Goal: Information Seeking & Learning: Learn about a topic

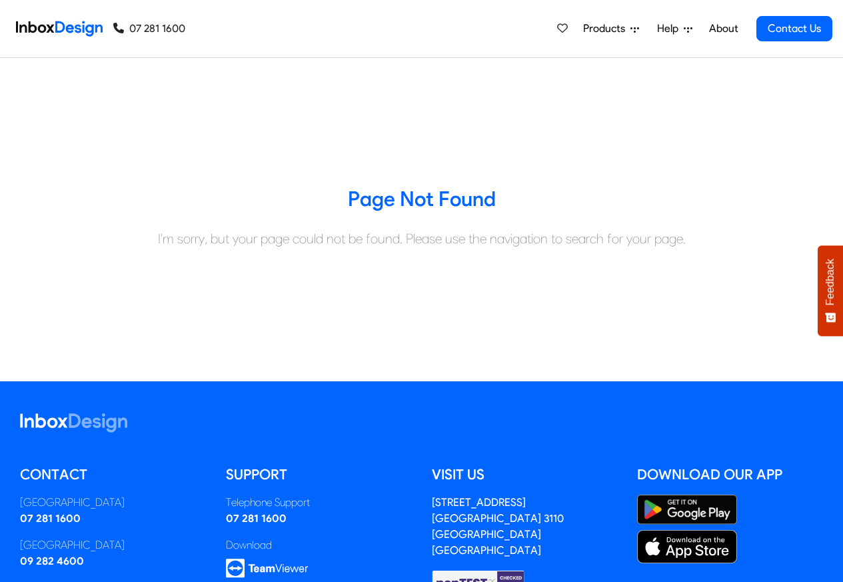
click at [608, 29] on span "Products" at bounding box center [606, 29] width 47 height 16
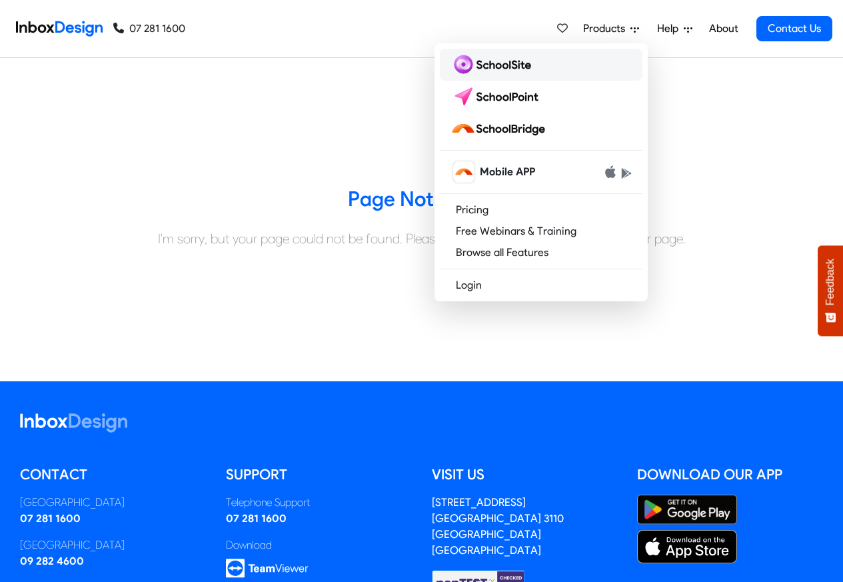
click at [496, 63] on img at bounding box center [493, 64] width 86 height 21
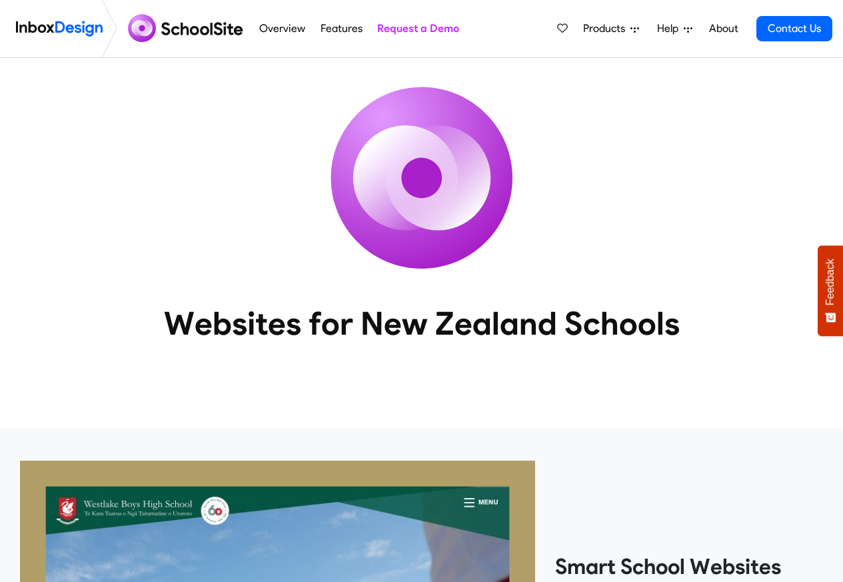
click at [713, 29] on link "About" at bounding box center [723, 28] width 37 height 27
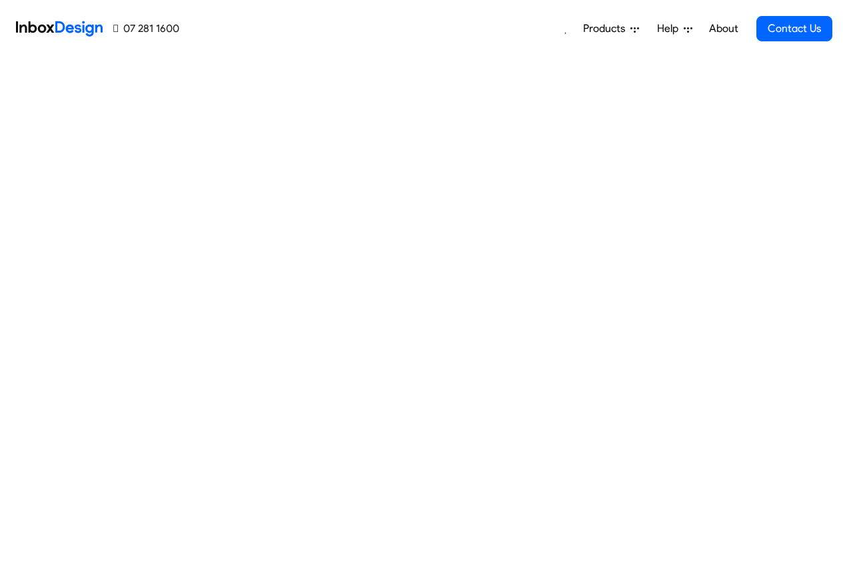
click at [333, 29] on div "Products Mobile APP Pricing Free Webinars & Training Browse all Features Login …" at bounding box center [505, 28] width 653 height 57
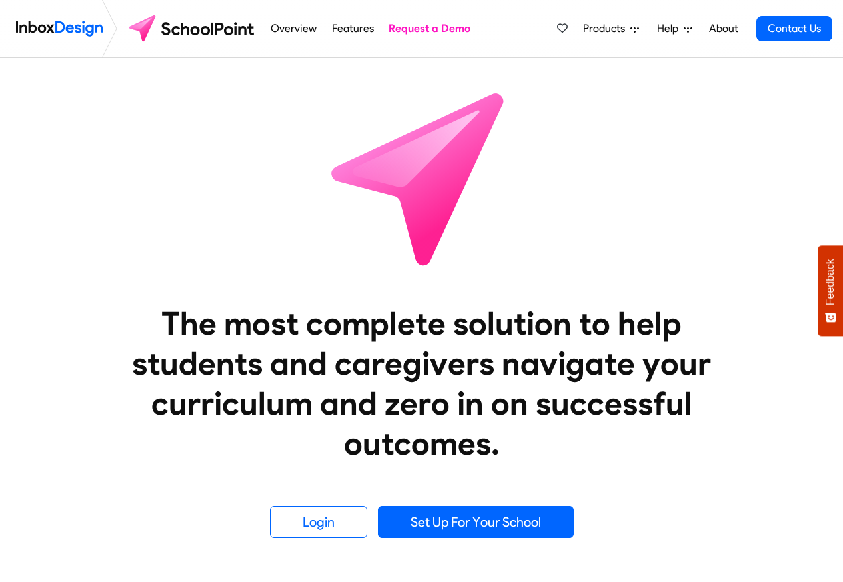
click at [284, 29] on link "Overview" at bounding box center [293, 28] width 53 height 27
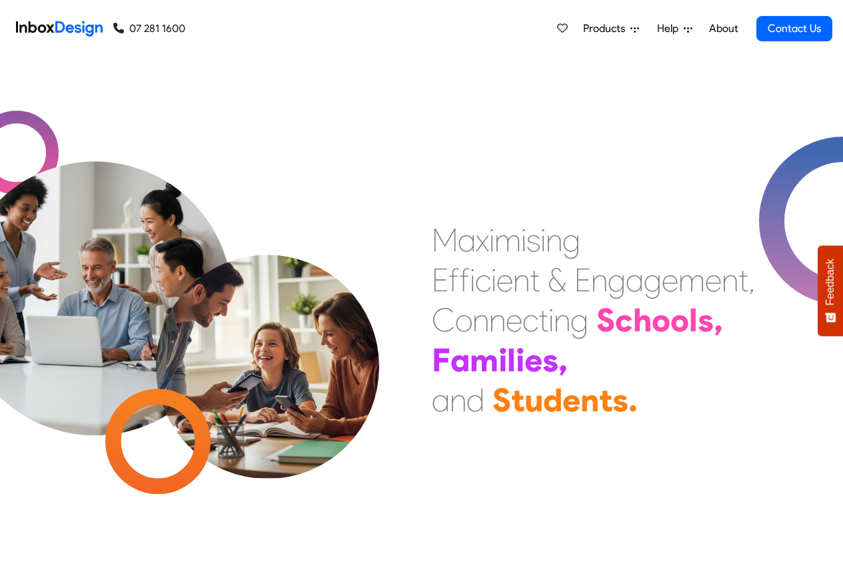
click at [610, 29] on span "Products" at bounding box center [606, 29] width 47 height 16
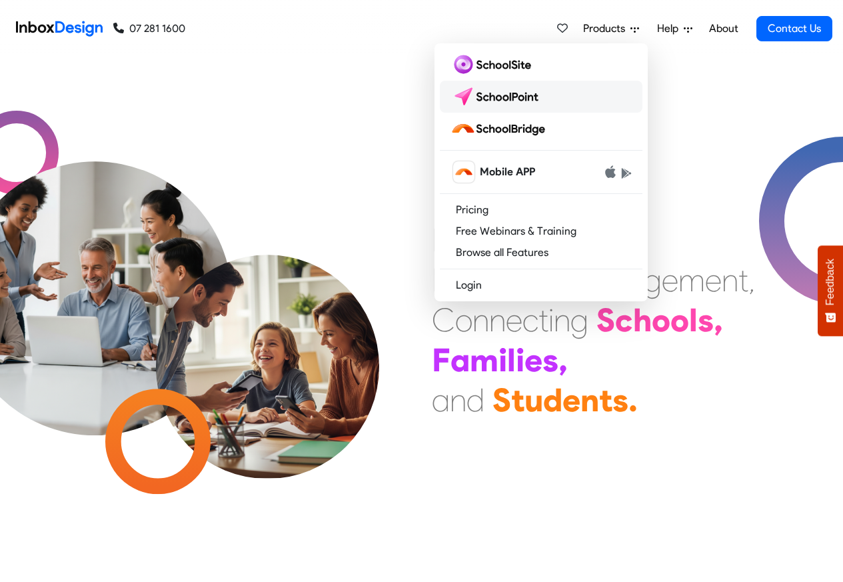
click at [520, 93] on img at bounding box center [497, 96] width 94 height 21
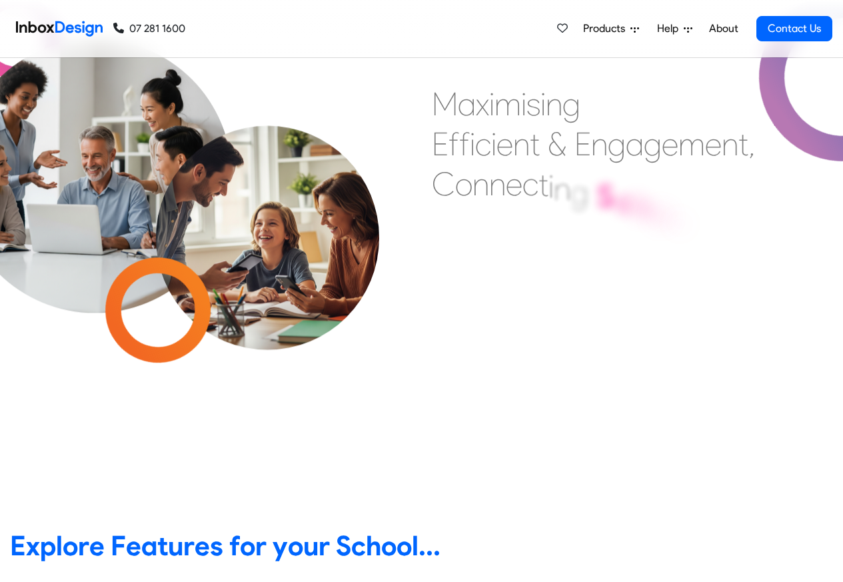
scroll to position [480, 0]
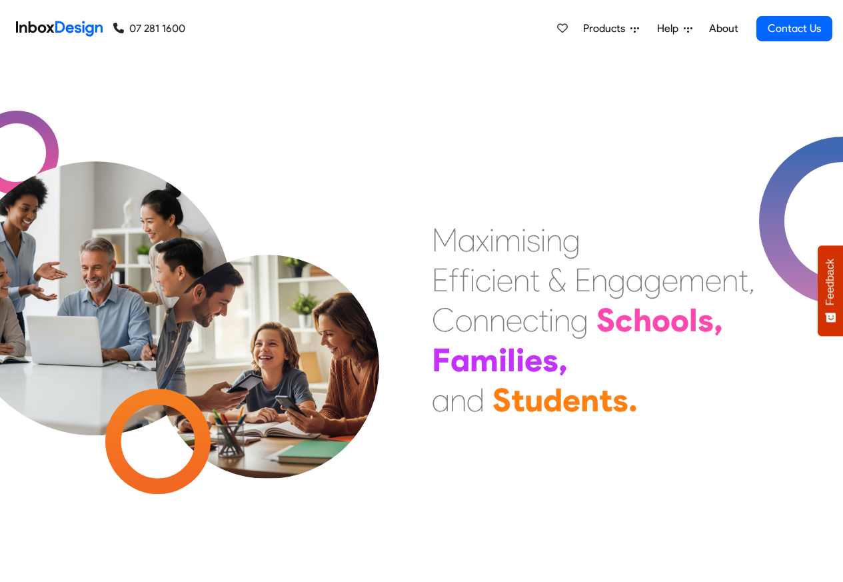
click at [678, 29] on span "Help" at bounding box center [670, 29] width 27 height 16
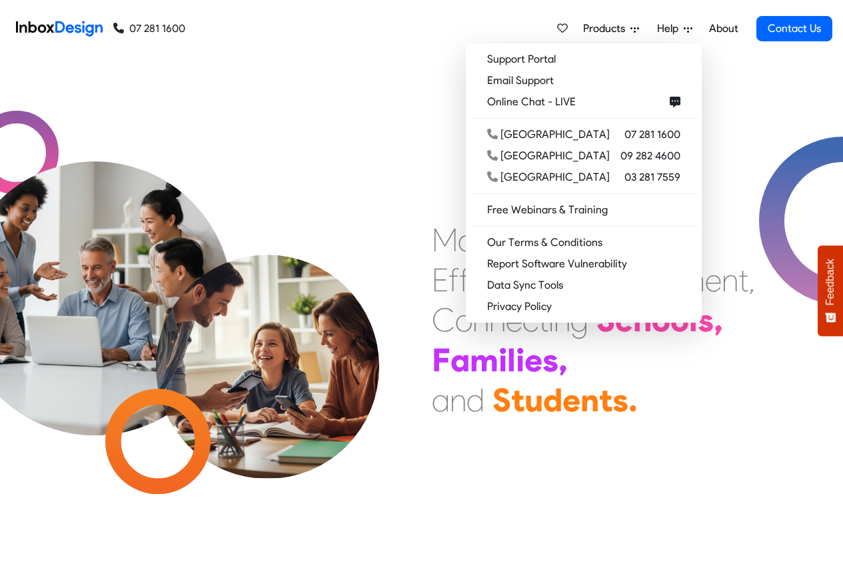
click at [32, 224] on img at bounding box center [94, 264] width 342 height 342
